Goal: Task Accomplishment & Management: Use online tool/utility

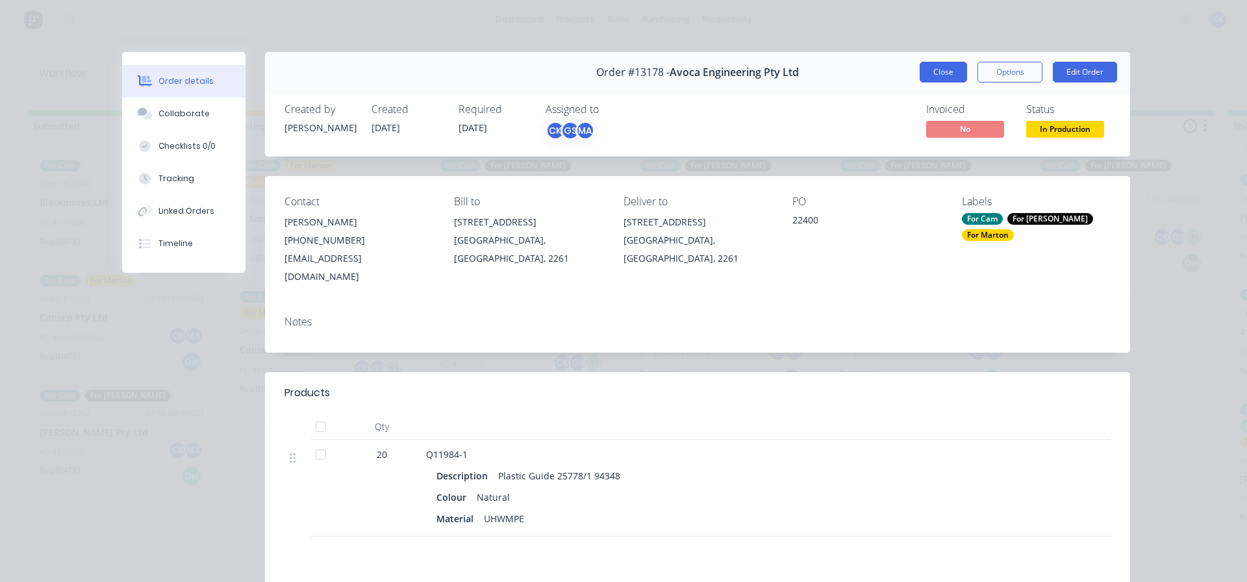
click at [938, 74] on button "Close" at bounding box center [943, 72] width 47 height 21
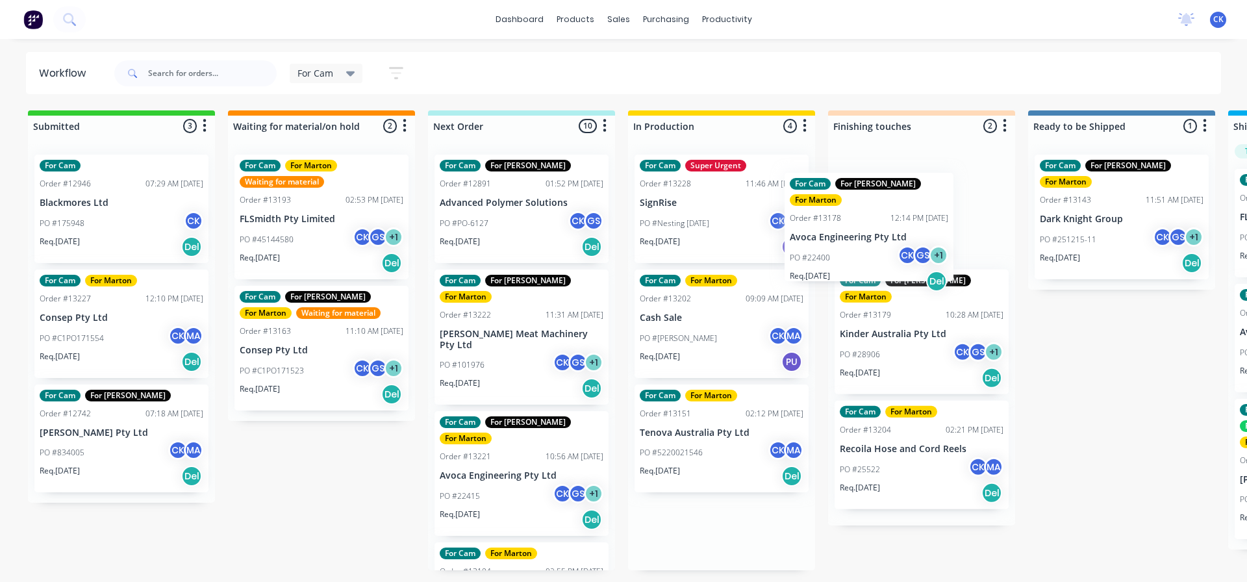
drag, startPoint x: 714, startPoint y: 242, endPoint x: 871, endPoint y: 261, distance: 157.8
click at [871, 261] on div "Submitted 3 Sort By Created date Required date Order number Customer name Most …" at bounding box center [885, 340] width 1790 height 460
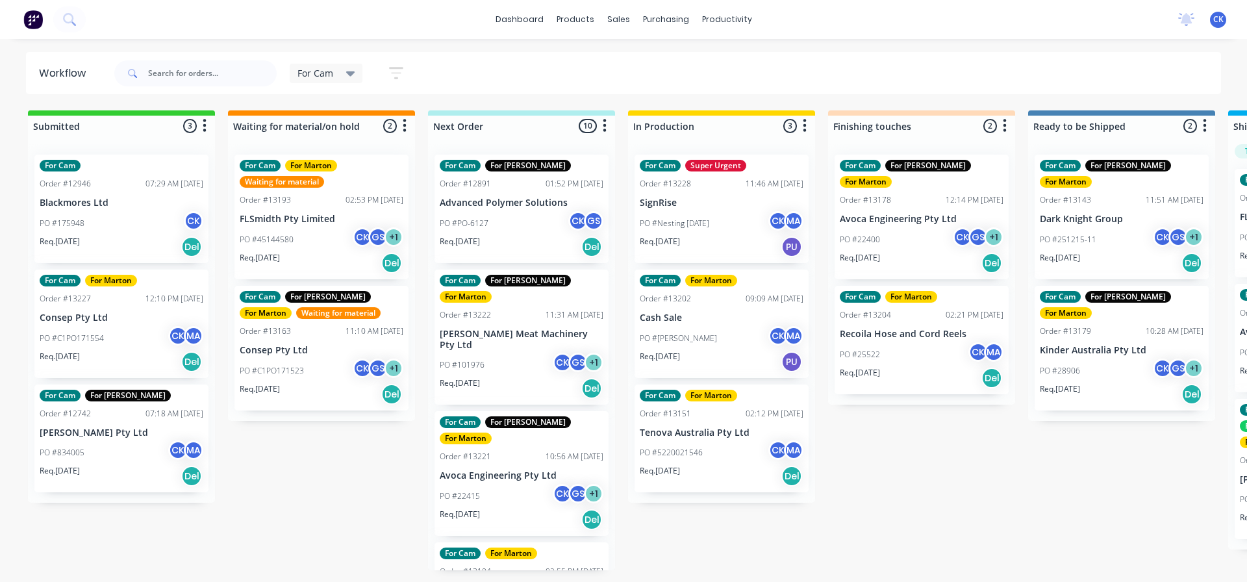
click at [499, 377] on div "Req. [DATE] Del" at bounding box center [522, 388] width 164 height 22
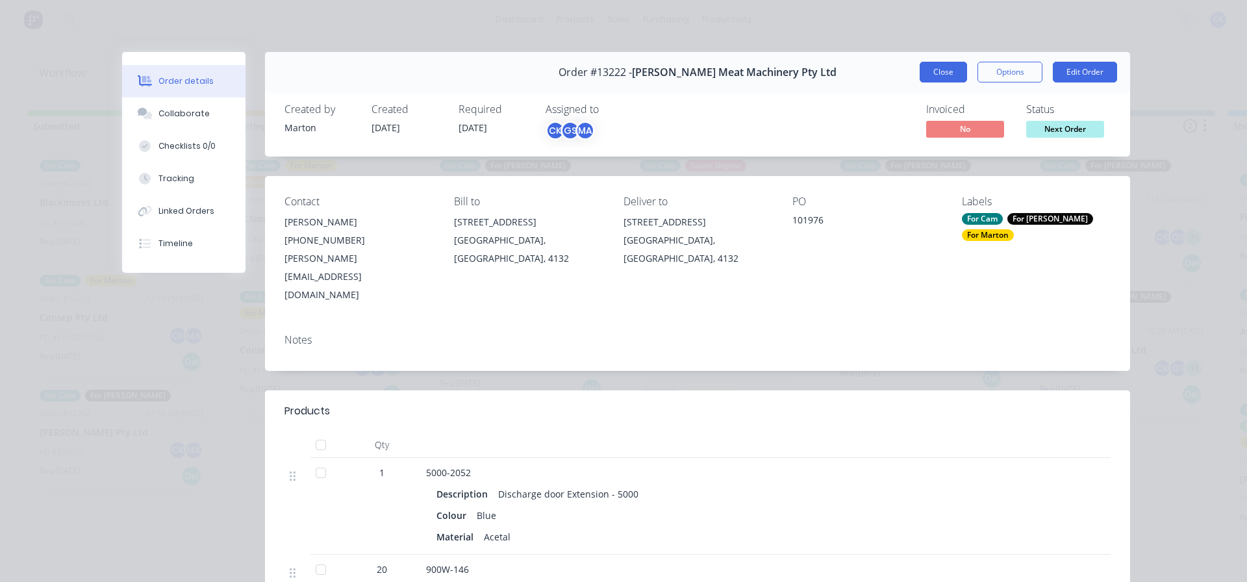
click at [953, 81] on button "Close" at bounding box center [943, 72] width 47 height 21
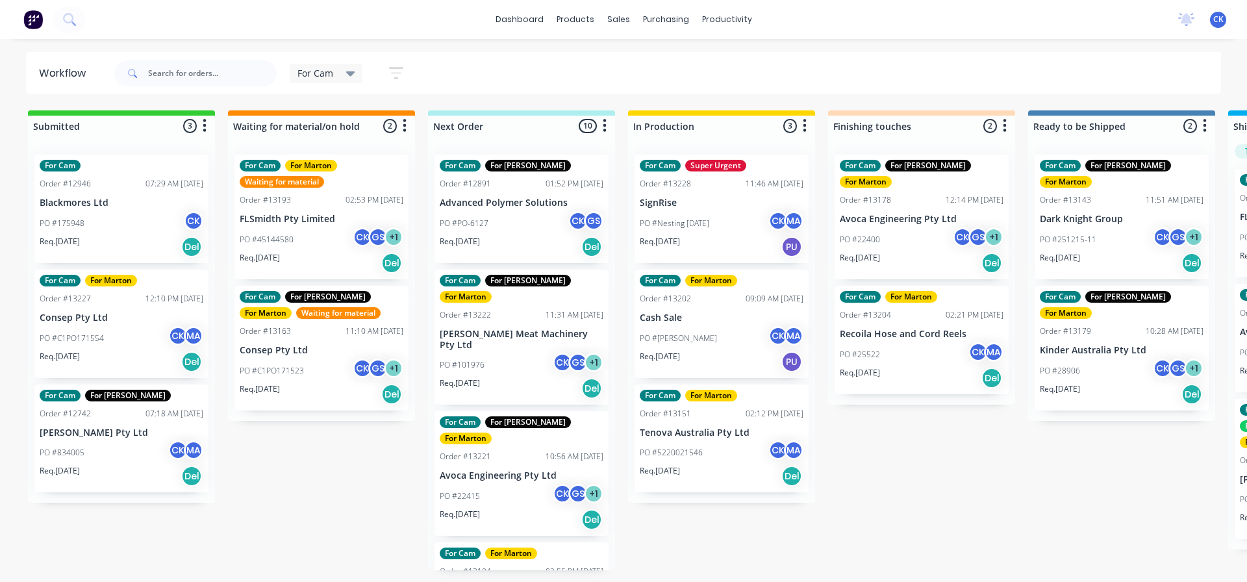
click at [530, 233] on div "PO #PO-6127 CK GS" at bounding box center [522, 223] width 164 height 25
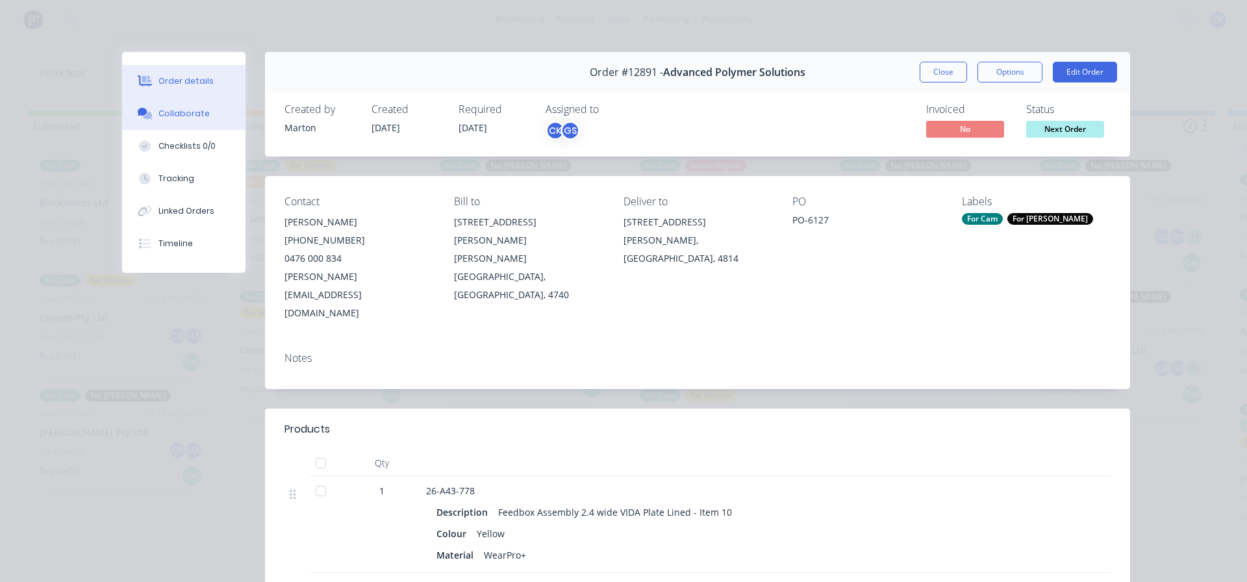
click at [201, 125] on button "Collaborate" at bounding box center [183, 113] width 123 height 32
